Goal: Task Accomplishment & Management: Use online tool/utility

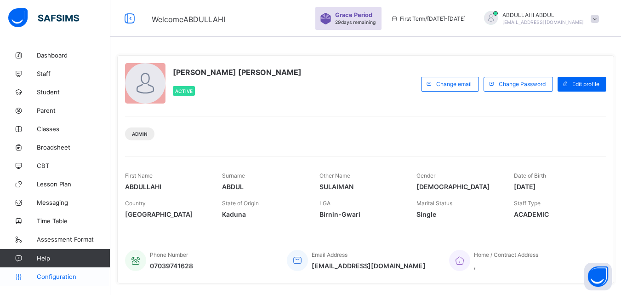
click at [79, 277] on span "Configuration" at bounding box center [73, 276] width 73 height 7
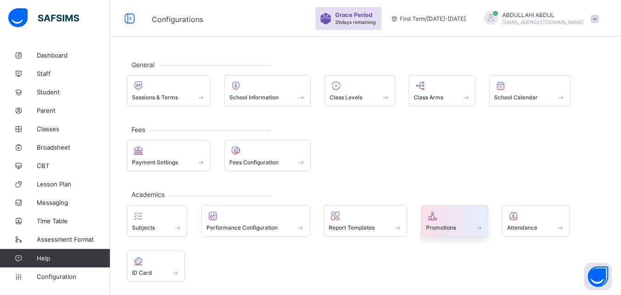
click at [451, 224] on span "Promotions" at bounding box center [441, 227] width 30 height 7
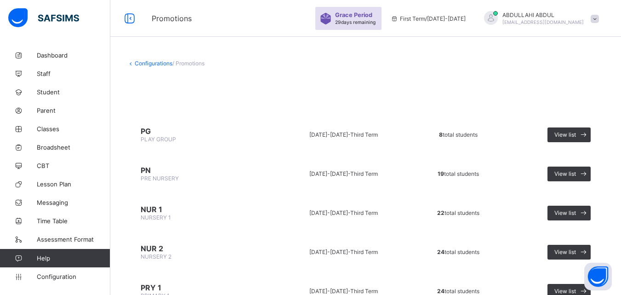
click at [160, 140] on span "PLAY GROUP" at bounding box center [158, 139] width 35 height 7
click at [568, 133] on span "View list" at bounding box center [565, 134] width 22 height 7
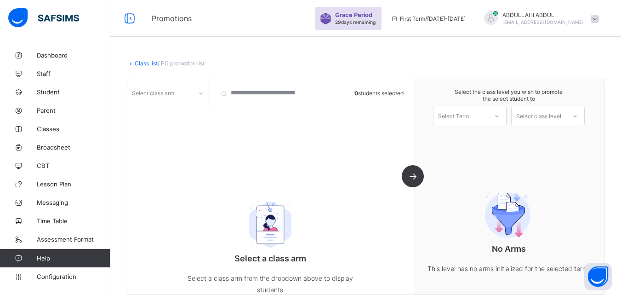
click at [424, 72] on div "Class list / PG promotion list PG PLAY GROUP • [DATE]-[DATE] Third Term • 8 tot…" at bounding box center [365, 180] width 511 height 268
click at [395, 66] on div "Class list / PG promotion list" at bounding box center [366, 63] width 478 height 7
click at [199, 93] on icon at bounding box center [201, 93] width 6 height 9
click at [185, 114] on div "A" at bounding box center [168, 113] width 81 height 14
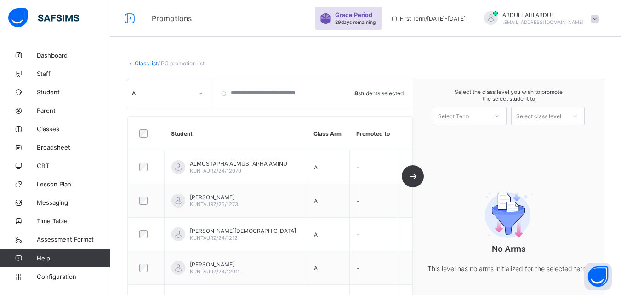
click at [204, 122] on th "Student" at bounding box center [235, 134] width 142 height 34
click at [495, 120] on div at bounding box center [497, 116] width 17 height 16
click at [503, 135] on div "First Term [DATE]-[DATE]" at bounding box center [469, 139] width 73 height 21
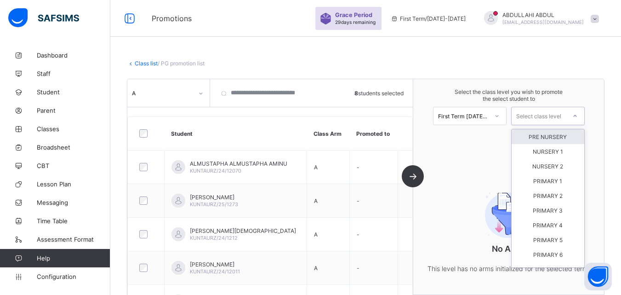
click at [535, 122] on div "Select class level" at bounding box center [538, 116] width 45 height 18
click at [526, 136] on div "PRE NURSERY" at bounding box center [548, 136] width 73 height 15
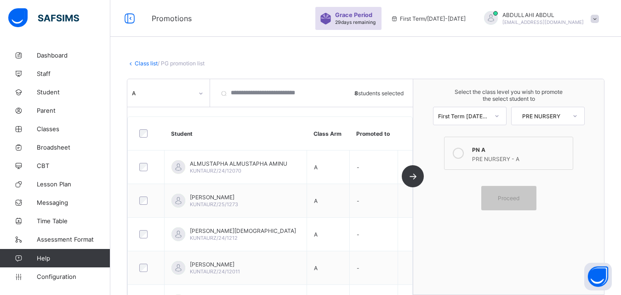
click at [495, 151] on div "PN A" at bounding box center [520, 148] width 96 height 9
click at [502, 202] on div "Proceed" at bounding box center [508, 198] width 55 height 24
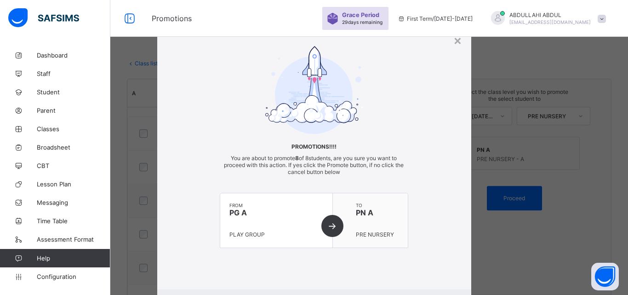
click at [388, 174] on div "Promotions!!!! You are about to promote 8 of 8 students, are you sure you want …" at bounding box center [314, 159] width 188 height 32
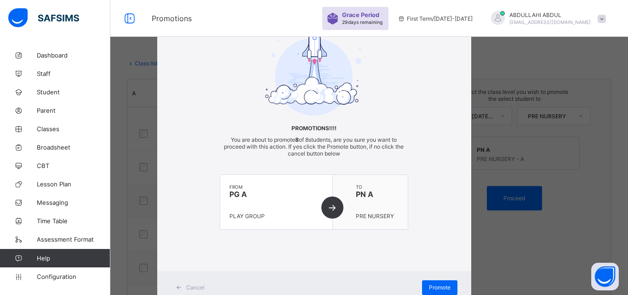
scroll to position [51, 0]
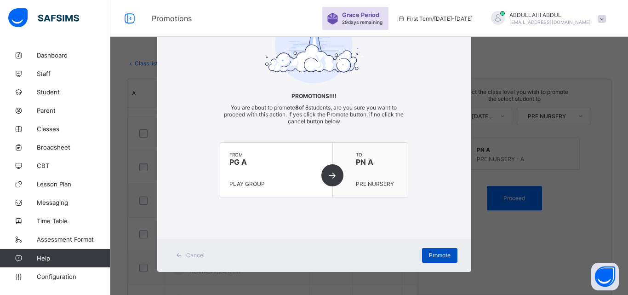
click at [423, 252] on div "Promote" at bounding box center [439, 255] width 35 height 15
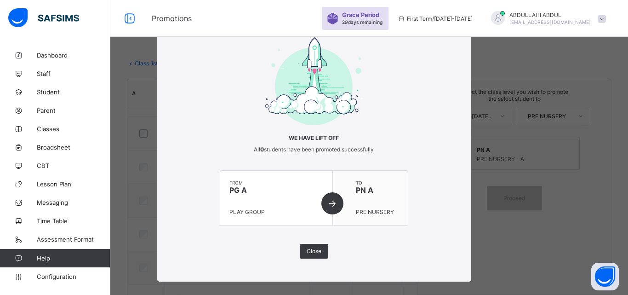
scroll to position [0, 0]
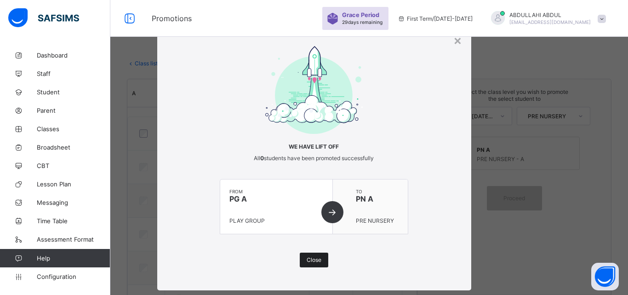
click at [307, 261] on span "Close" at bounding box center [314, 259] width 15 height 7
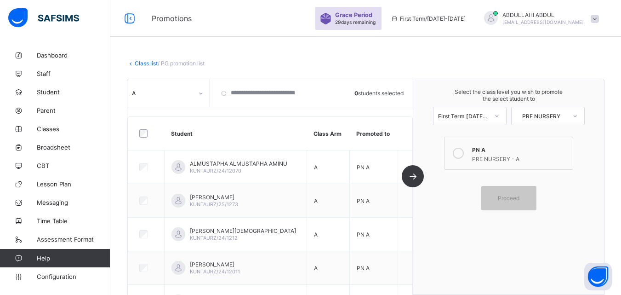
click at [132, 61] on icon at bounding box center [131, 63] width 8 height 7
click at [139, 63] on link "Class list" at bounding box center [146, 63] width 23 height 7
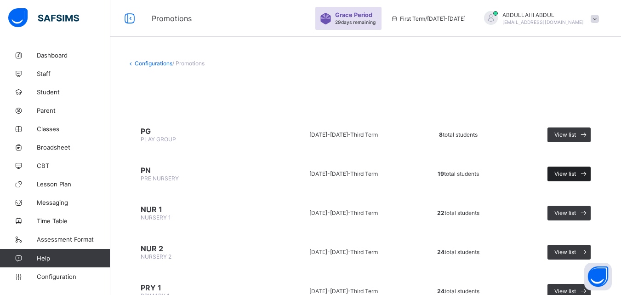
click at [573, 178] on div "View list" at bounding box center [568, 173] width 43 height 15
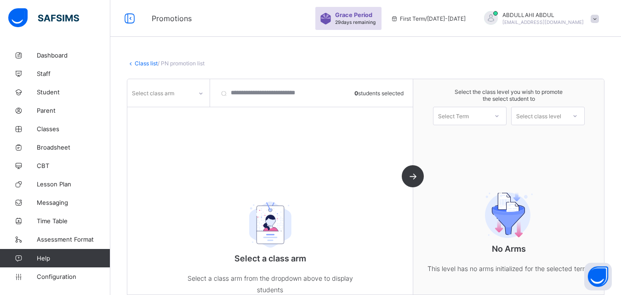
click at [192, 97] on div at bounding box center [200, 92] width 17 height 17
click at [189, 113] on div "A" at bounding box center [168, 113] width 81 height 14
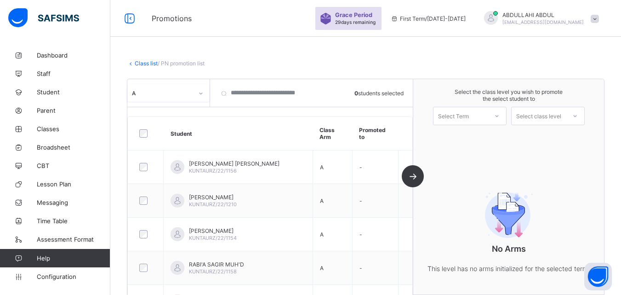
click at [455, 118] on div "Select Term" at bounding box center [453, 116] width 31 height 18
click at [467, 137] on div "First Term [DATE]-[DATE]" at bounding box center [469, 139] width 73 height 21
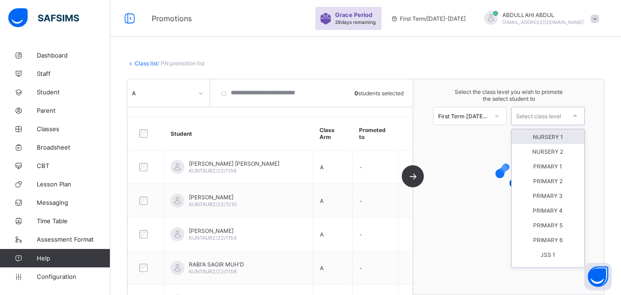
click at [527, 113] on div "Select class level" at bounding box center [538, 116] width 45 height 18
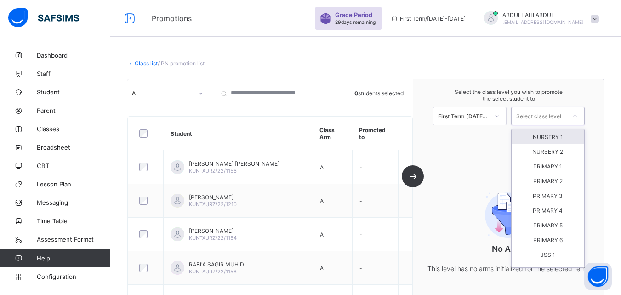
click at [547, 135] on div "NURSERY 1" at bounding box center [548, 136] width 73 height 15
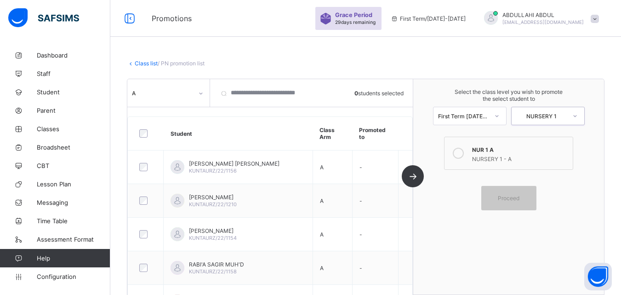
click at [513, 156] on div "NURSERY 1 - A" at bounding box center [520, 157] width 96 height 9
click at [149, 137] on div at bounding box center [145, 133] width 17 height 8
click at [507, 194] on div "Proceed" at bounding box center [508, 198] width 55 height 24
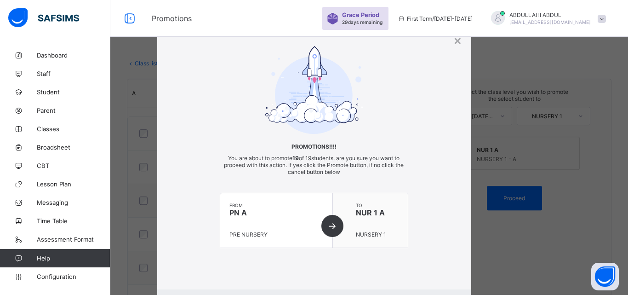
click at [454, 208] on div "Promotions!!!! You are about to promote 19 of 19 students, are you sure you wan…" at bounding box center [314, 156] width 314 height 220
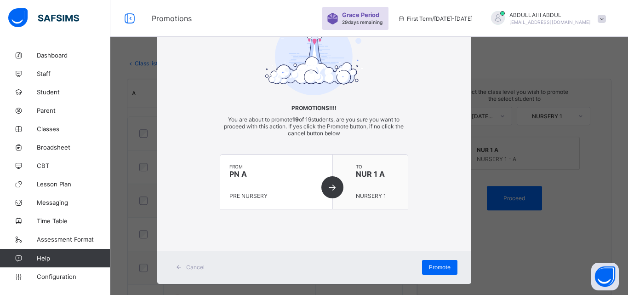
scroll to position [51, 0]
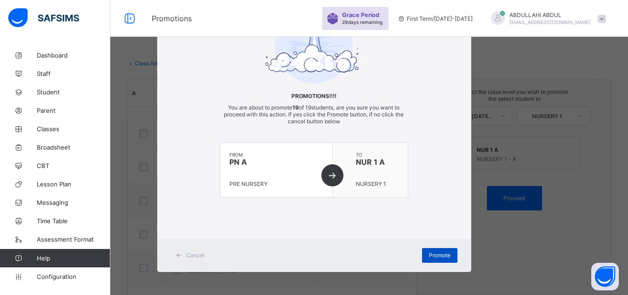
click at [436, 253] on span "Promote" at bounding box center [440, 254] width 22 height 7
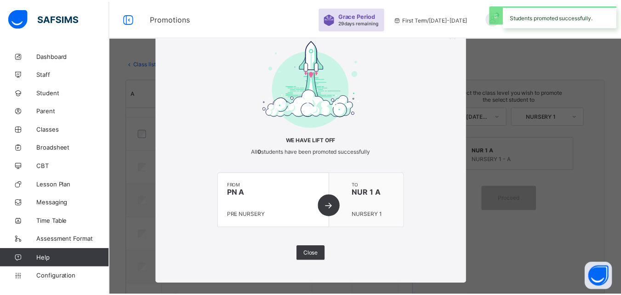
scroll to position [0, 0]
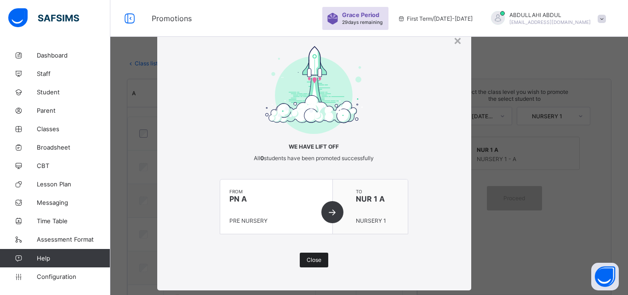
click at [309, 255] on div "Close" at bounding box center [314, 259] width 28 height 15
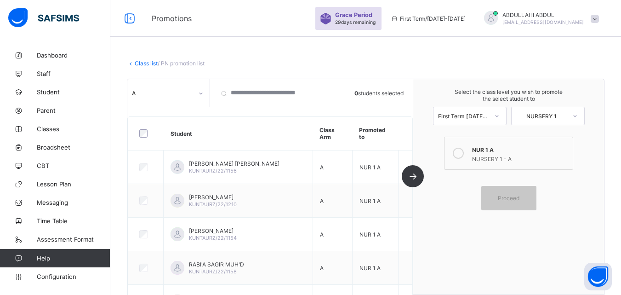
click at [152, 63] on link "Class list" at bounding box center [146, 63] width 23 height 7
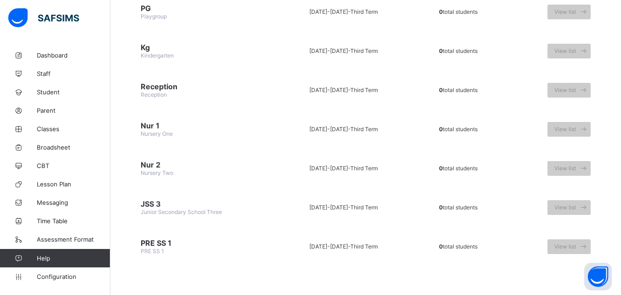
scroll to position [788, 0]
click at [61, 272] on link "Configuration" at bounding box center [55, 276] width 110 height 18
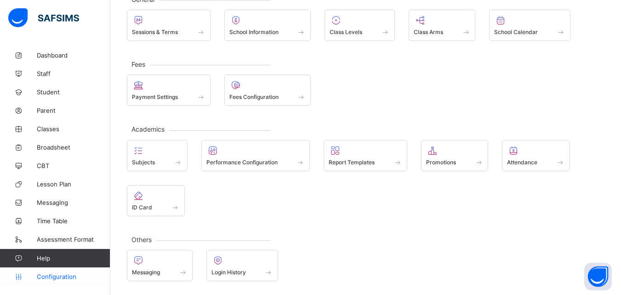
scroll to position [65, 0]
click at [256, 236] on div "General Sessions & Terms School Information Class Levels Class Arms School Cale…" at bounding box center [365, 138] width 511 height 314
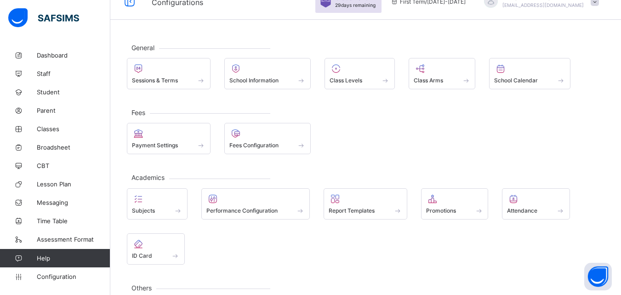
scroll to position [0, 0]
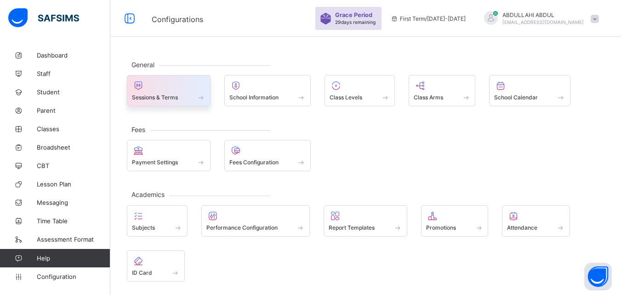
click at [181, 89] on div at bounding box center [169, 85] width 74 height 11
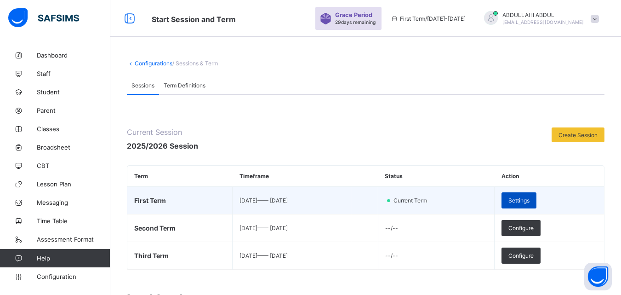
click at [529, 198] on span "Settings" at bounding box center [518, 200] width 21 height 7
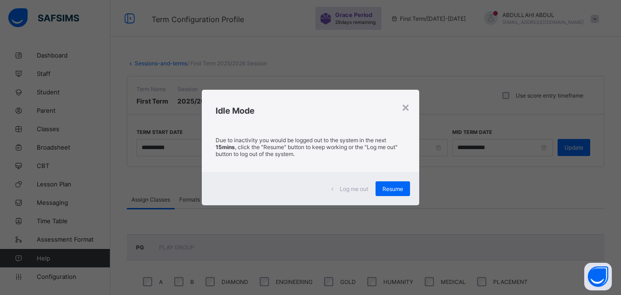
click at [401, 104] on div "Idle Mode" at bounding box center [310, 108] width 217 height 37
click at [405, 108] on div "×" at bounding box center [405, 107] width 9 height 16
